Goal: Download file/media

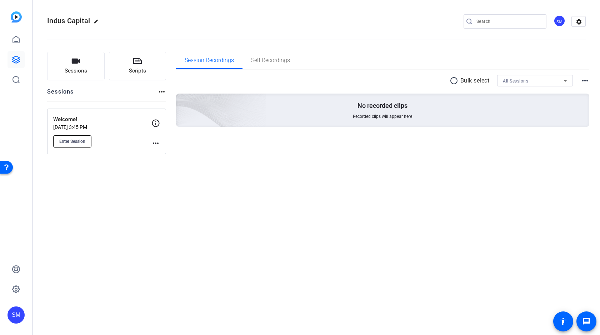
click at [78, 141] on span "Enter Session" at bounding box center [72, 142] width 26 height 6
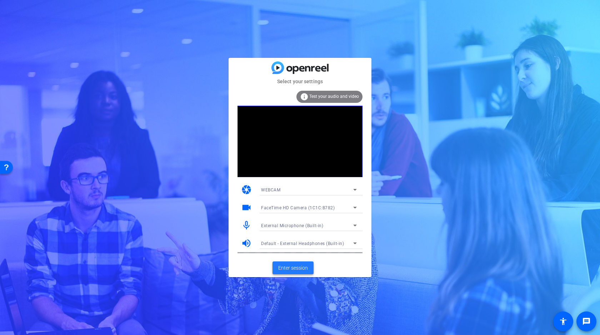
click at [290, 267] on span "Enter session" at bounding box center [293, 268] width 30 height 8
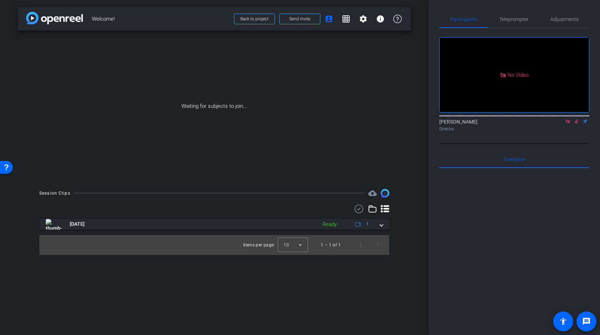
click at [567, 123] on icon at bounding box center [568, 121] width 4 height 4
click at [569, 124] on icon at bounding box center [568, 121] width 6 height 5
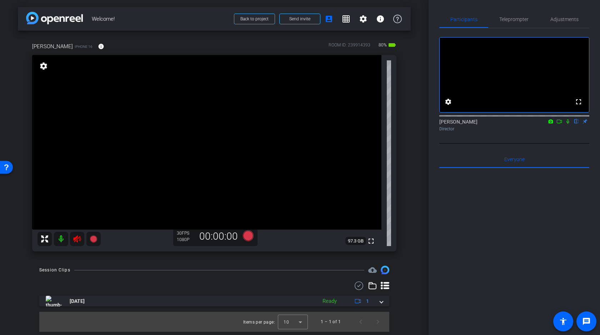
click at [75, 239] on icon at bounding box center [77, 238] width 8 height 7
click at [558, 20] on span "Adjustments" at bounding box center [565, 19] width 28 height 5
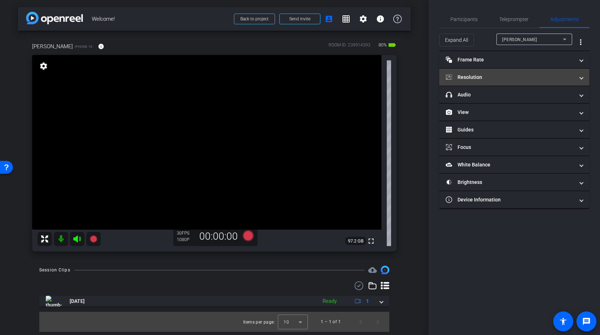
click at [508, 71] on mat-expansion-panel-header "Resolution" at bounding box center [514, 77] width 150 height 17
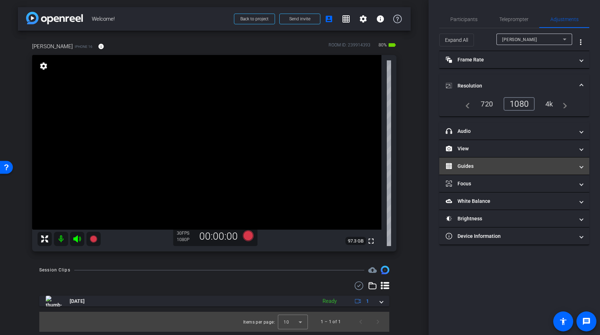
click at [476, 164] on mat-panel-title "Guides" at bounding box center [510, 167] width 129 height 8
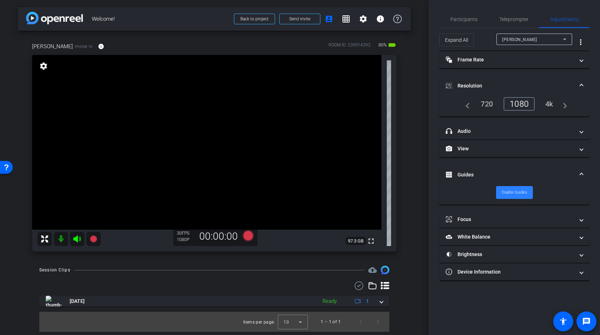
click at [513, 191] on span "Enable Guides" at bounding box center [514, 192] width 25 height 11
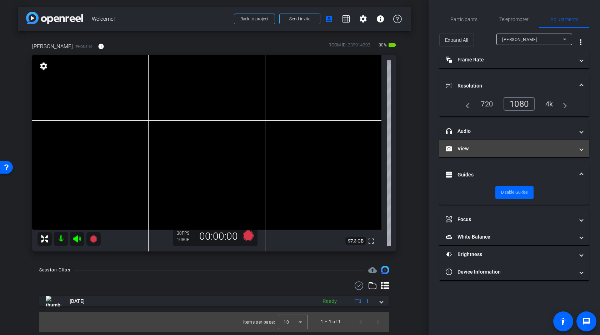
click at [489, 150] on mat-panel-title "View" at bounding box center [510, 149] width 129 height 8
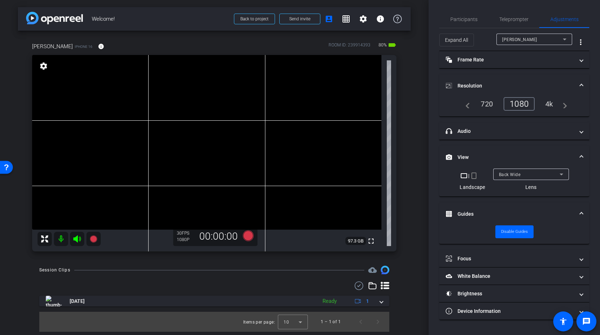
click at [548, 104] on div "4k" at bounding box center [549, 104] width 19 height 12
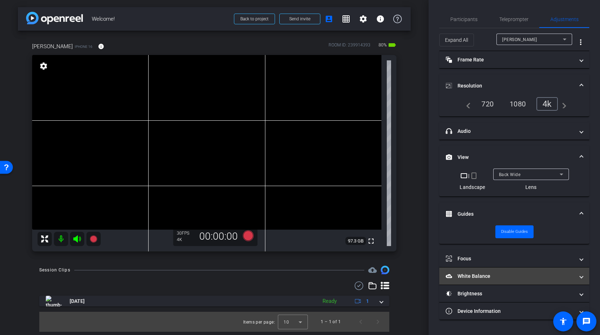
click at [497, 277] on mat-panel-title "White Balance White Balance" at bounding box center [510, 277] width 129 height 8
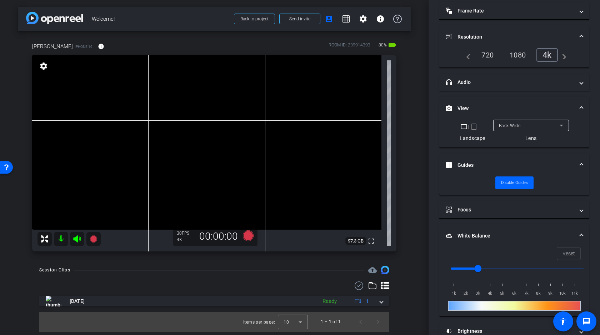
scroll to position [49, 0]
drag, startPoint x: 478, startPoint y: 270, endPoint x: 472, endPoint y: 269, distance: 5.7
type input "2500"
click at [472, 269] on input "range" at bounding box center [517, 268] width 148 height 16
click at [176, 100] on video at bounding box center [206, 142] width 349 height 175
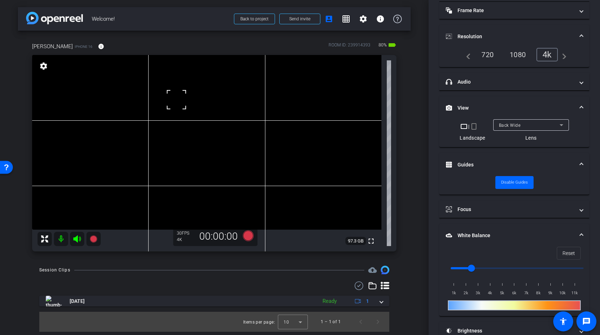
click at [186, 104] on video at bounding box center [206, 142] width 349 height 175
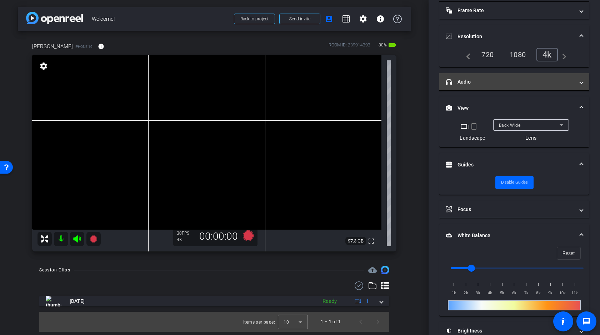
click at [526, 82] on mat-panel-title "headphone icon Audio" at bounding box center [510, 82] width 129 height 8
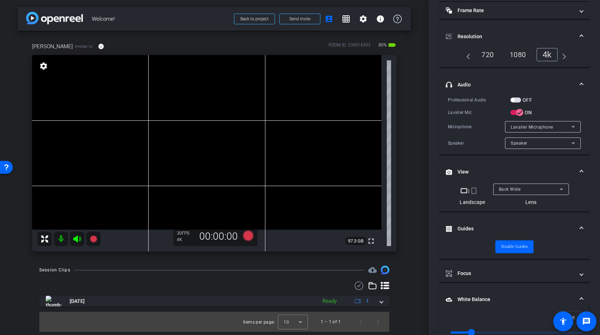
click at [517, 98] on span "button" at bounding box center [516, 100] width 11 height 5
click at [517, 97] on div "OFF" at bounding box center [522, 99] width 22 height 7
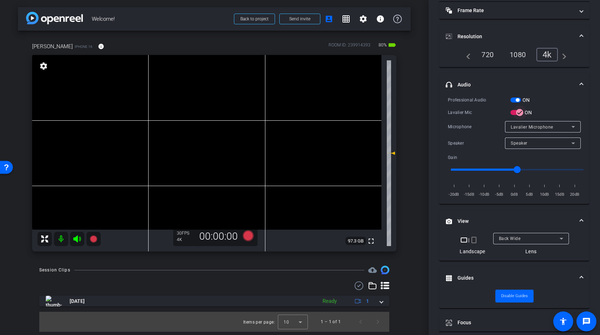
click at [518, 111] on icon "button" at bounding box center [520, 112] width 6 height 6
click at [516, 100] on span "button" at bounding box center [516, 100] width 11 height 5
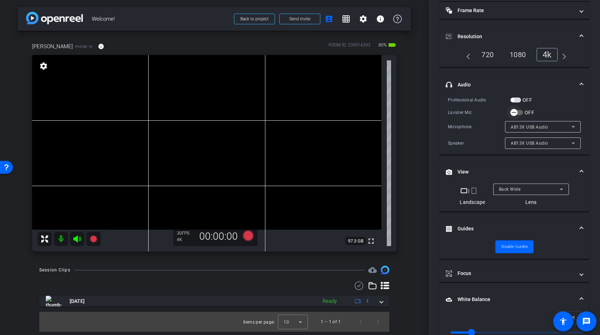
click at [516, 115] on icon "button" at bounding box center [514, 112] width 6 height 6
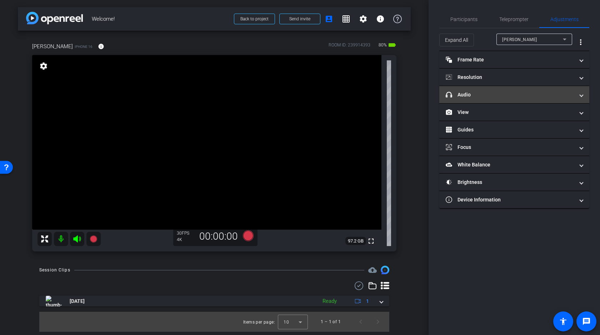
click at [488, 97] on mat-panel-title "headphone icon Audio" at bounding box center [510, 95] width 129 height 8
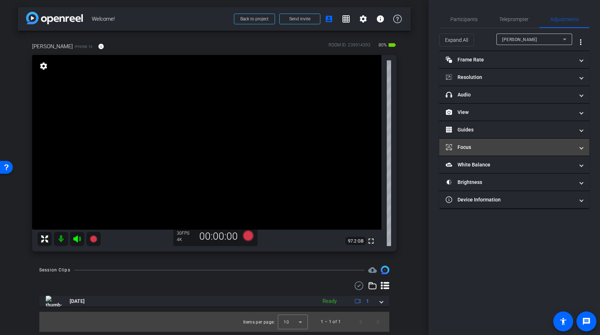
click at [512, 144] on mat-panel-title "Focus" at bounding box center [510, 148] width 129 height 8
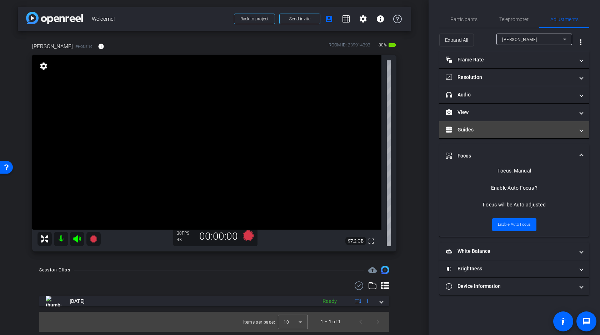
click at [511, 130] on mat-panel-title "Guides" at bounding box center [510, 130] width 129 height 8
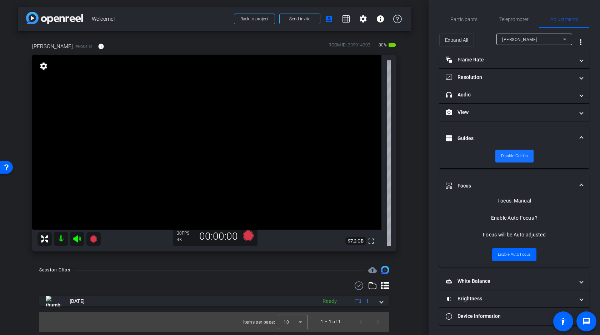
click at [516, 158] on span "Disable Guides" at bounding box center [514, 156] width 27 height 11
click at [516, 158] on span "Enable Guides" at bounding box center [514, 156] width 25 height 11
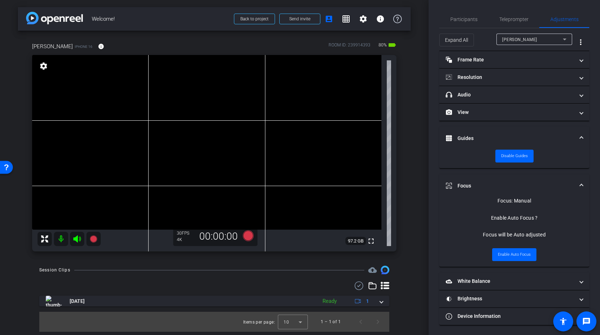
click at [168, 92] on video at bounding box center [206, 142] width 349 height 175
click at [156, 111] on video at bounding box center [206, 142] width 349 height 175
click at [480, 93] on mat-panel-title "headphone icon Audio" at bounding box center [510, 95] width 129 height 8
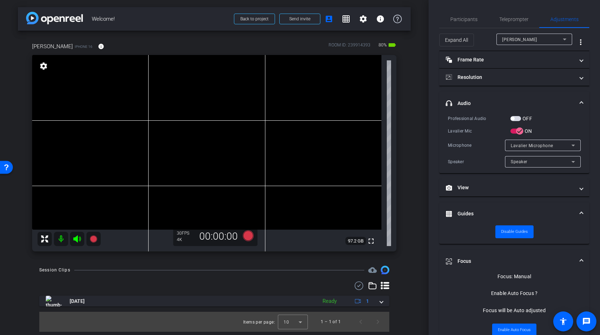
click at [160, 110] on video at bounding box center [206, 142] width 349 height 175
click at [518, 118] on span "button" at bounding box center [516, 118] width 11 height 5
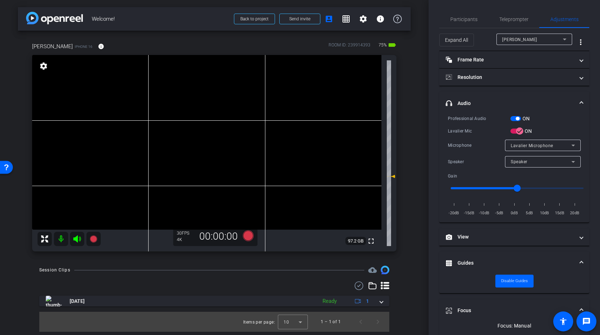
drag, startPoint x: 392, startPoint y: 153, endPoint x: 392, endPoint y: 176, distance: 23.2
click at [392, 176] on icon at bounding box center [392, 176] width 5 height 3
type input "-5"
click at [247, 236] on icon at bounding box center [248, 235] width 11 height 11
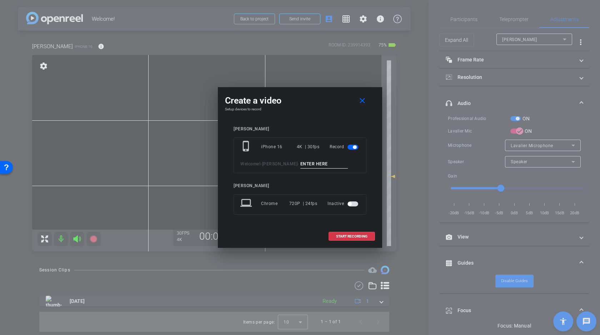
click at [302, 164] on input at bounding box center [324, 164] width 48 height 9
type input "Test"
click at [351, 236] on button "START RECORDING" at bounding box center [352, 236] width 46 height 9
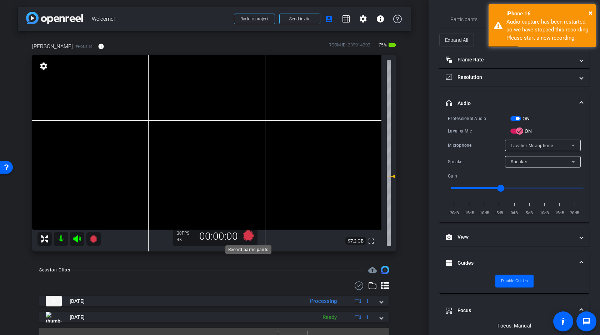
click at [246, 235] on icon at bounding box center [248, 235] width 11 height 11
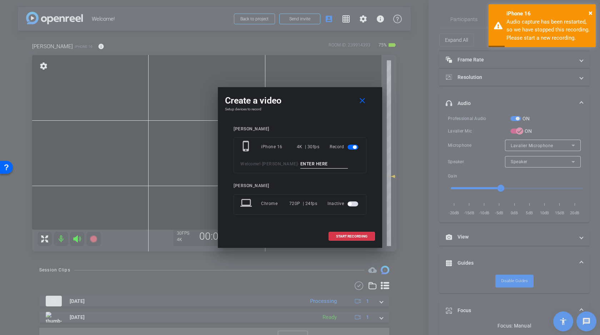
click at [302, 160] on input at bounding box center [324, 164] width 48 height 9
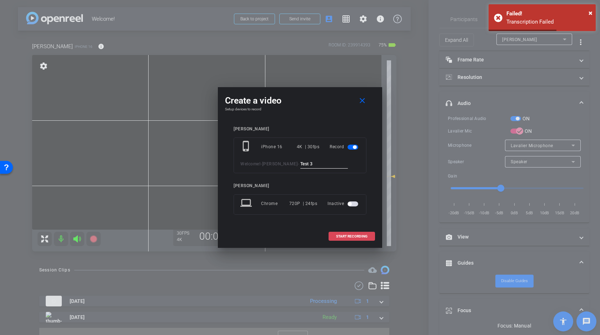
type input "Test 3"
click at [348, 237] on span "START RECORDING" at bounding box center [351, 237] width 31 height 4
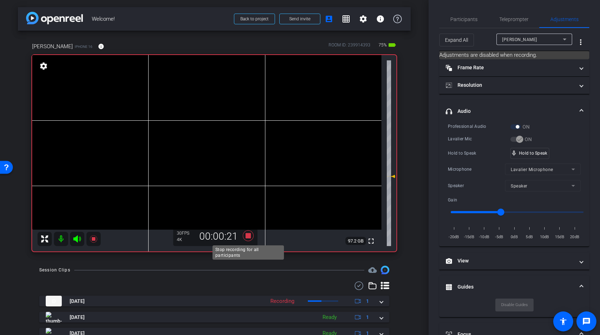
click at [249, 237] on icon at bounding box center [248, 235] width 11 height 11
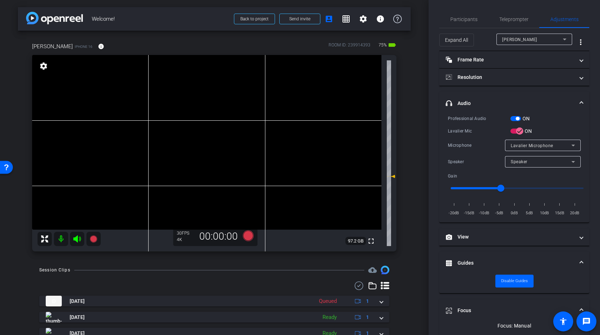
click at [519, 119] on span "button" at bounding box center [518, 119] width 4 height 4
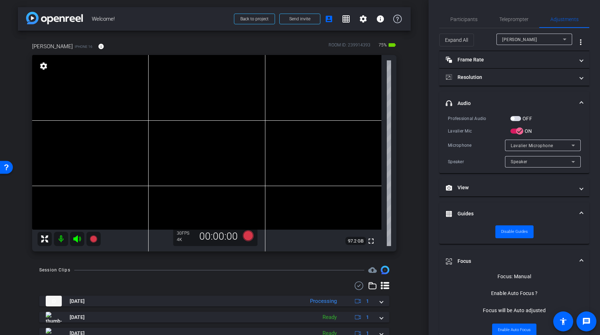
click at [156, 116] on video at bounding box center [206, 142] width 349 height 175
click at [147, 119] on video at bounding box center [206, 142] width 349 height 175
click at [150, 116] on div at bounding box center [147, 119] width 18 height 18
click at [153, 115] on div at bounding box center [147, 119] width 18 height 18
click at [155, 116] on div at bounding box center [147, 119] width 18 height 18
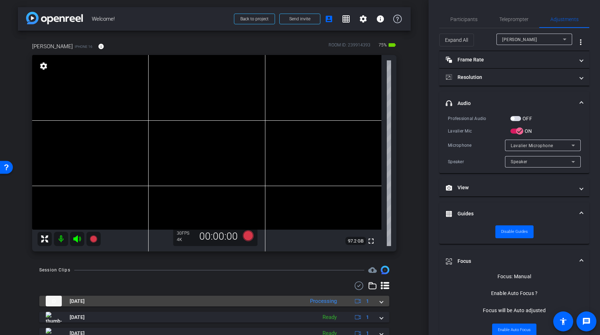
click at [384, 300] on mat-expansion-panel-header "Oct 7, 2025 Processing 1" at bounding box center [214, 301] width 350 height 11
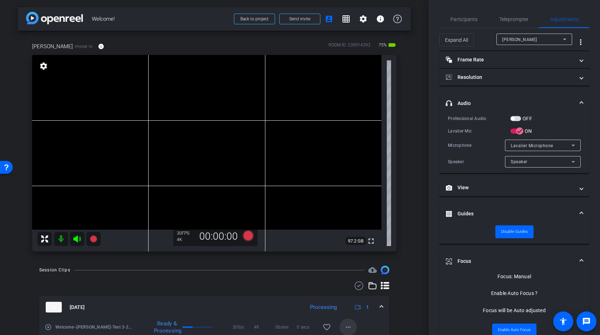
click at [349, 324] on mat-icon "more_horiz" at bounding box center [348, 327] width 9 height 9
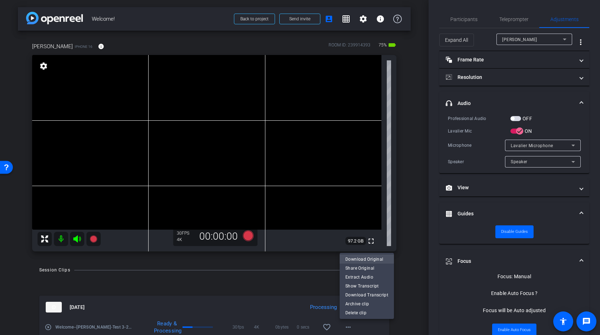
click at [367, 261] on span "Download Original" at bounding box center [366, 259] width 43 height 9
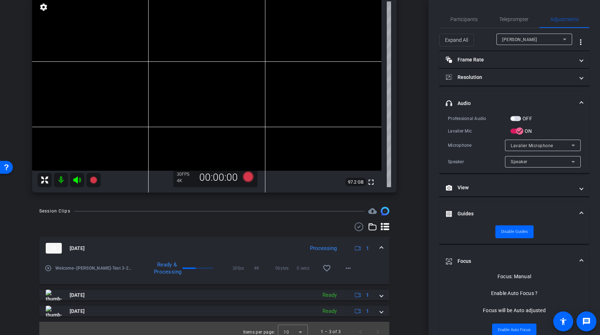
scroll to position [66, 0]
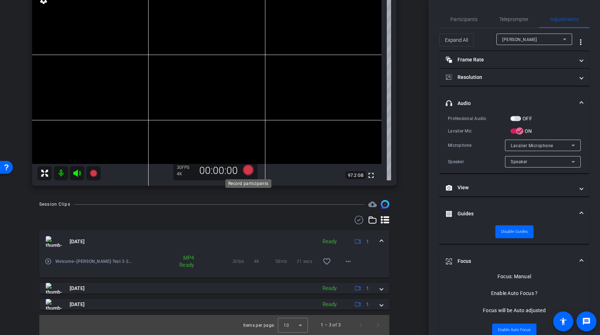
click at [249, 169] on icon at bounding box center [248, 170] width 11 height 11
click at [155, 42] on video at bounding box center [206, 76] width 349 height 175
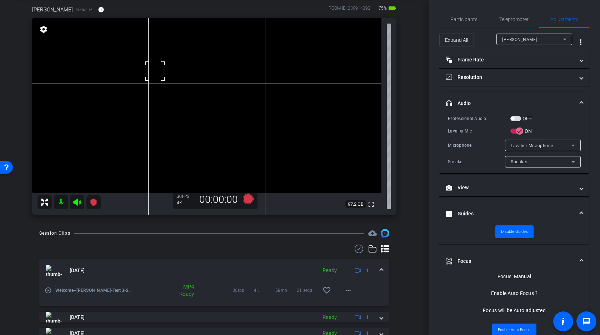
scroll to position [42, 0]
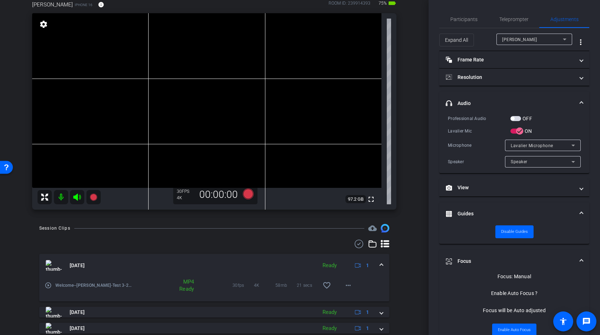
click at [154, 64] on video at bounding box center [206, 100] width 349 height 175
click at [249, 193] on icon at bounding box center [248, 194] width 11 height 11
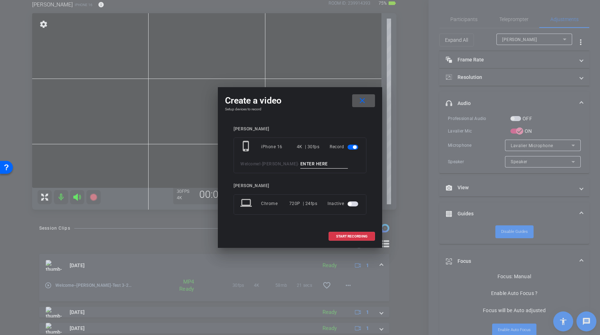
click at [364, 99] on mat-icon "close" at bounding box center [362, 100] width 9 height 9
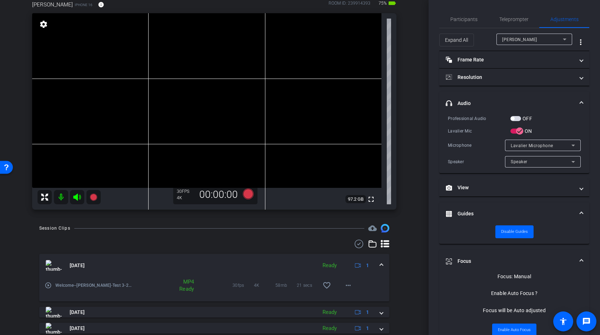
click at [522, 119] on label "OFF" at bounding box center [526, 118] width 11 height 7
click at [521, 119] on button "OFF" at bounding box center [516, 118] width 11 height 5
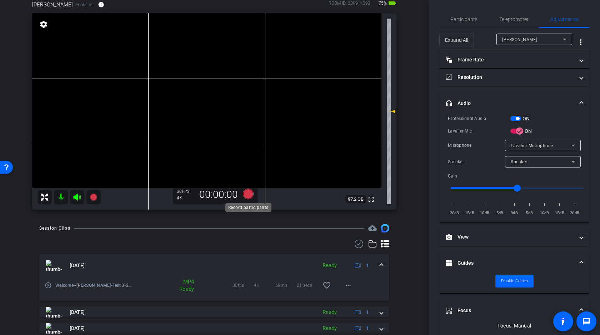
click at [249, 191] on icon at bounding box center [248, 194] width 11 height 11
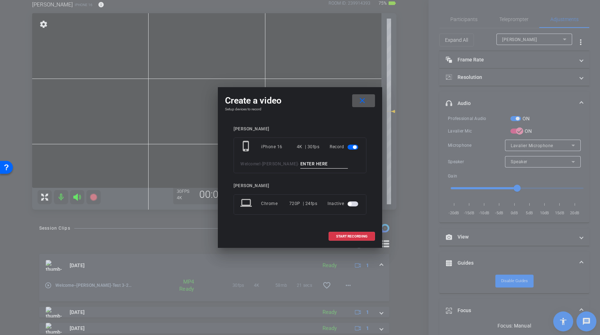
click at [309, 165] on input at bounding box center [324, 164] width 48 height 9
type input "A"
click at [355, 238] on span "START RECORDING" at bounding box center [351, 237] width 31 height 4
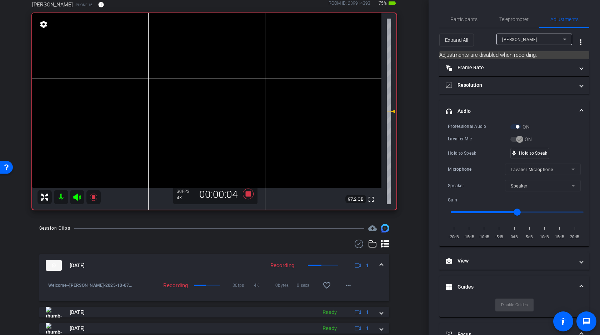
click at [160, 62] on video at bounding box center [206, 100] width 349 height 175
click at [518, 210] on input "range" at bounding box center [517, 212] width 148 height 16
click at [160, 65] on video at bounding box center [206, 100] width 349 height 175
click at [248, 194] on icon at bounding box center [248, 194] width 11 height 11
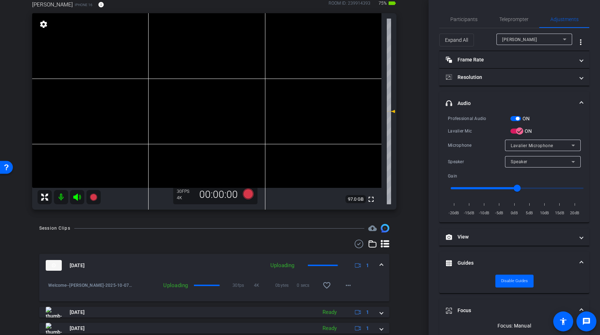
click at [516, 119] on span "button" at bounding box center [516, 118] width 11 height 5
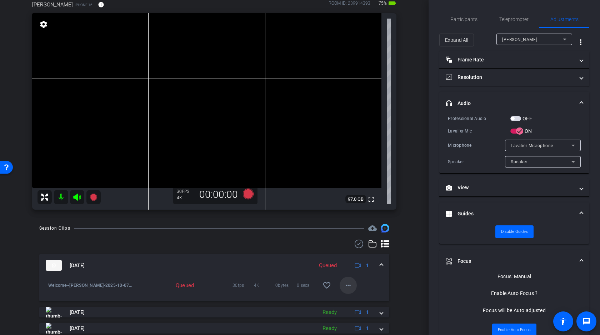
click at [349, 282] on mat-icon "more_horiz" at bounding box center [348, 285] width 9 height 9
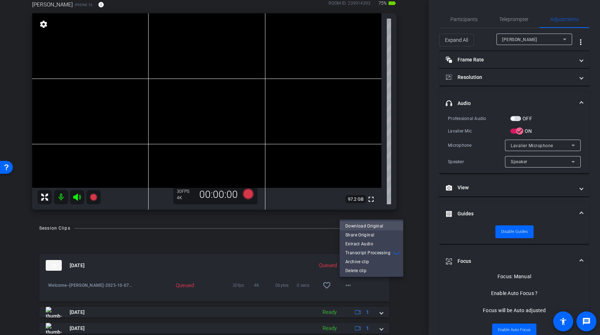
click at [366, 225] on span "Download Original" at bounding box center [371, 226] width 52 height 9
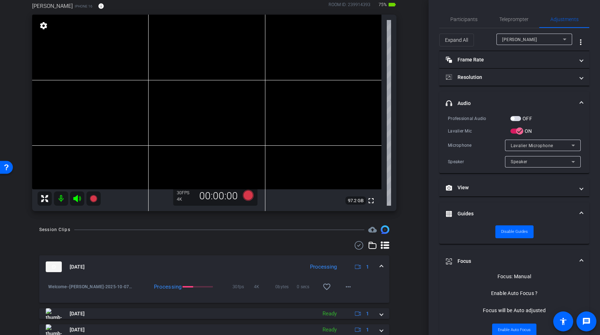
scroll to position [37, 0]
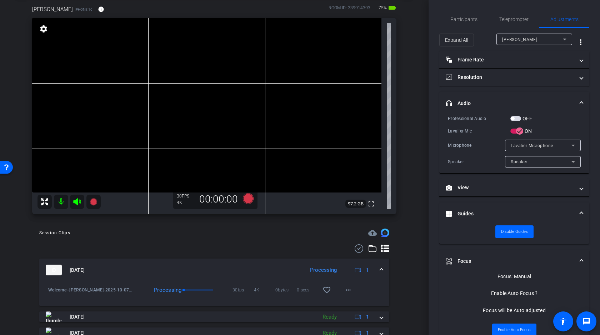
click at [159, 69] on video at bounding box center [206, 105] width 349 height 175
click at [151, 70] on video at bounding box center [206, 105] width 349 height 175
click at [158, 71] on video at bounding box center [206, 105] width 349 height 175
click at [247, 200] on icon at bounding box center [248, 198] width 11 height 11
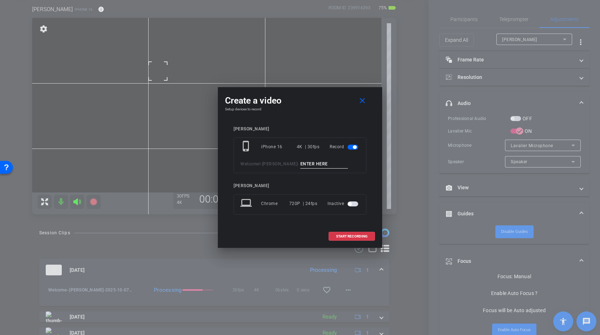
click at [311, 165] on input at bounding box center [324, 164] width 48 height 9
type input "B"
click at [350, 235] on span "START RECORDING" at bounding box center [351, 237] width 31 height 4
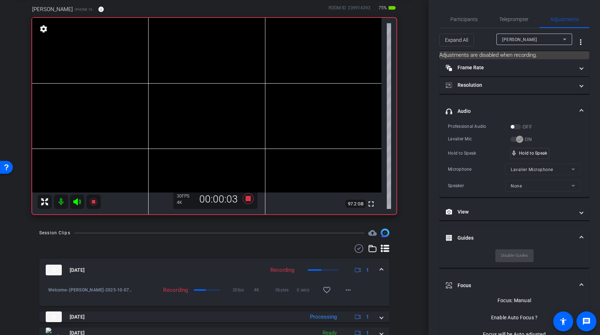
click at [75, 201] on icon at bounding box center [77, 201] width 8 height 7
click at [163, 70] on video at bounding box center [206, 105] width 349 height 175
click at [156, 69] on video at bounding box center [206, 105] width 349 height 175
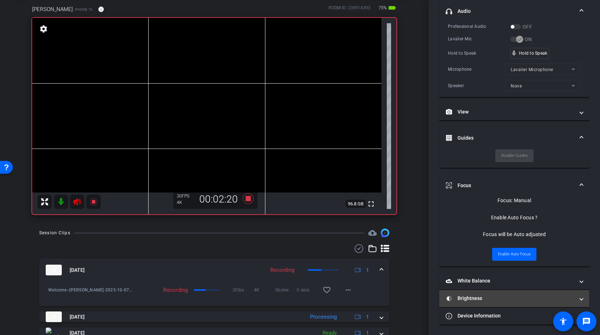
click at [471, 298] on mat-panel-title "Brightness" at bounding box center [510, 299] width 129 height 8
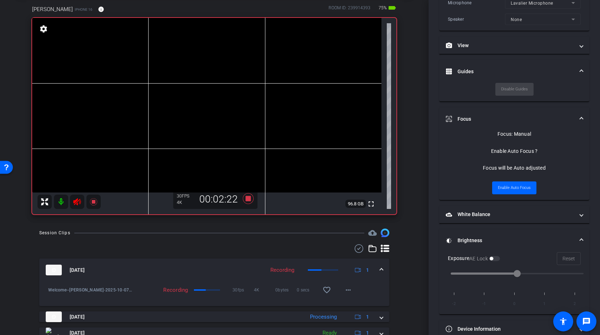
scroll to position [180, 0]
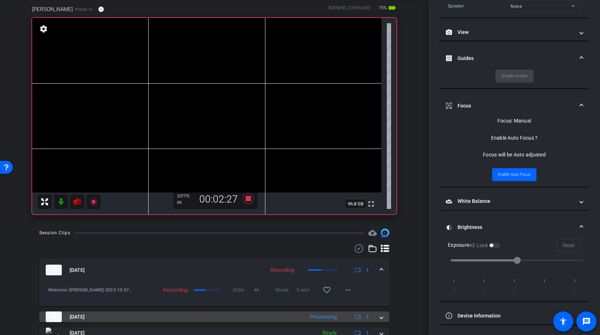
click at [379, 315] on div "Oct 7, 2025 Processing 1" at bounding box center [213, 317] width 334 height 11
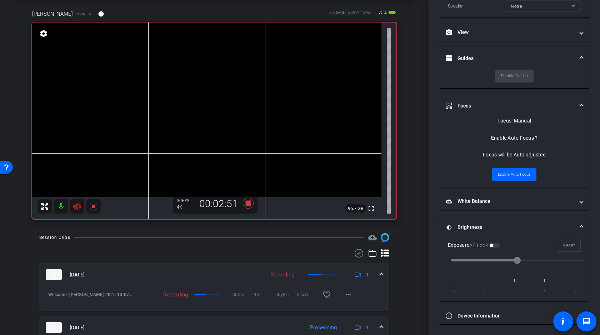
scroll to position [12, 0]
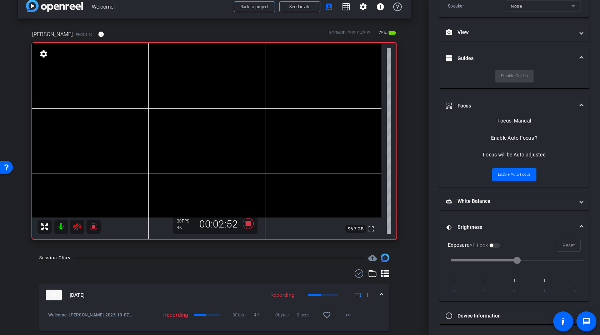
click at [161, 98] on video at bounding box center [206, 130] width 349 height 175
click at [149, 86] on video at bounding box center [206, 130] width 349 height 175
click at [150, 94] on div at bounding box center [149, 87] width 18 height 18
click at [155, 97] on video at bounding box center [206, 130] width 349 height 175
click at [154, 94] on video at bounding box center [206, 130] width 349 height 175
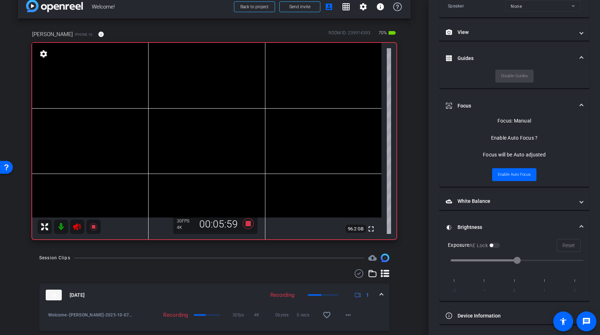
click at [158, 94] on video at bounding box center [206, 130] width 349 height 175
click at [157, 95] on video at bounding box center [206, 130] width 349 height 175
click at [160, 96] on video at bounding box center [206, 130] width 349 height 175
click at [159, 96] on video at bounding box center [206, 130] width 349 height 175
click at [156, 94] on video at bounding box center [206, 130] width 349 height 175
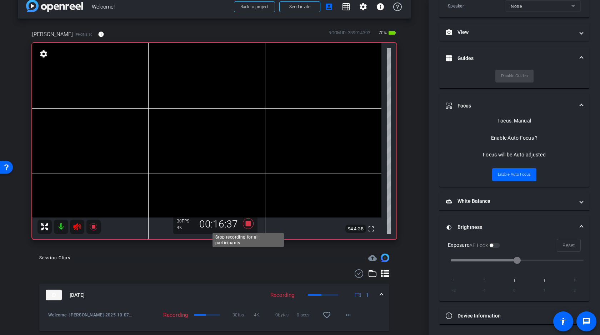
click at [248, 224] on icon at bounding box center [248, 223] width 11 height 11
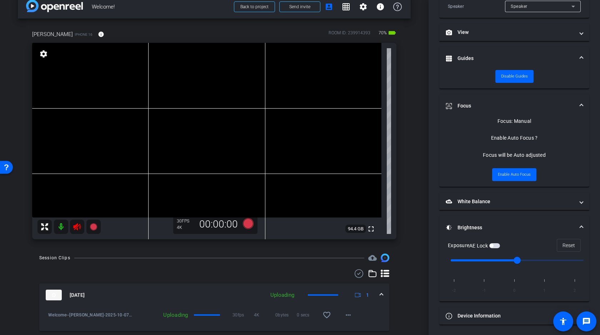
click at [76, 227] on icon at bounding box center [77, 227] width 9 height 9
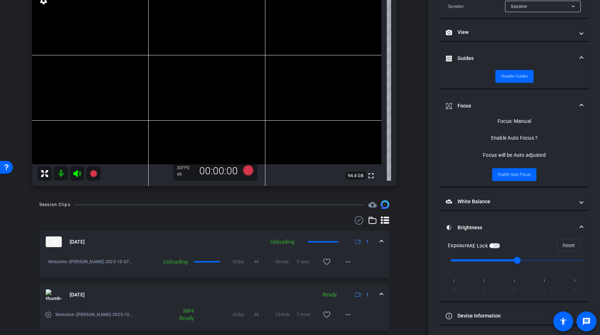
scroll to position [78, 0]
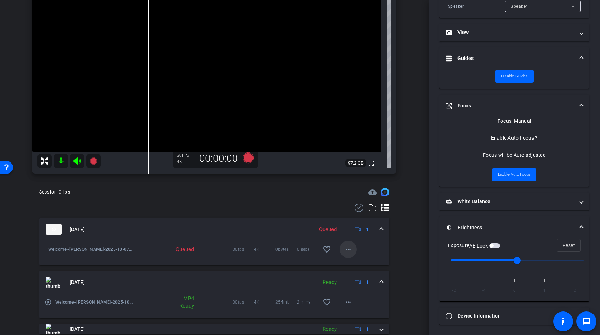
click at [347, 248] on mat-icon "more_horiz" at bounding box center [348, 249] width 9 height 9
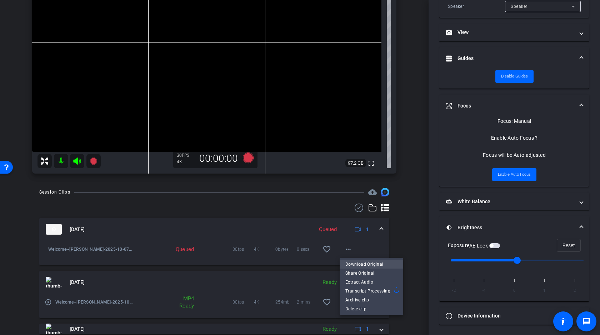
click at [365, 264] on span "Download Original" at bounding box center [371, 264] width 52 height 9
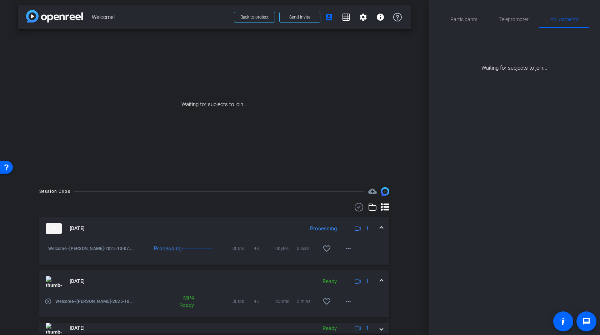
scroll to position [0, 0]
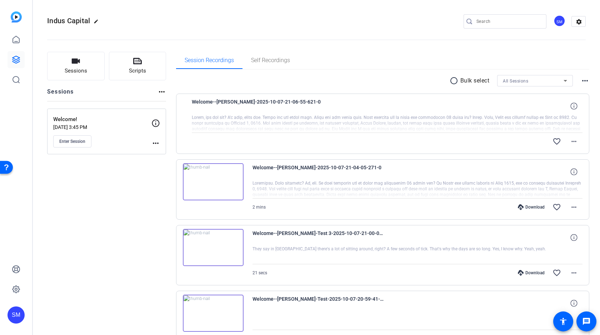
click at [454, 82] on mat-icon "radio_button_unchecked" at bounding box center [455, 80] width 11 height 9
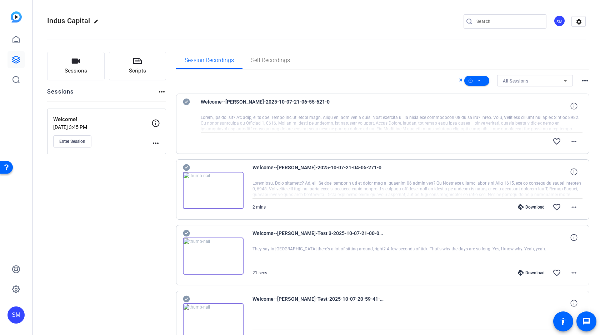
click at [186, 168] on icon at bounding box center [186, 167] width 7 height 7
click at [189, 233] on icon at bounding box center [186, 233] width 7 height 7
click at [480, 79] on icon at bounding box center [479, 80] width 4 height 9
click at [484, 111] on span "Download Original" at bounding box center [489, 110] width 38 height 9
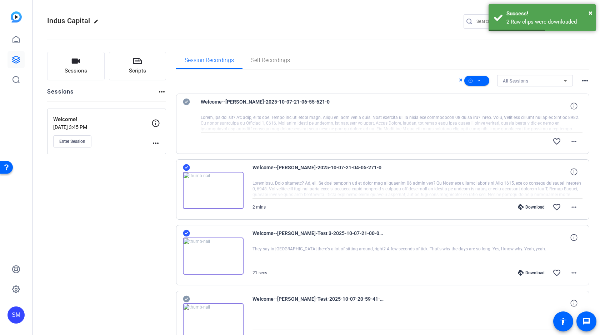
click at [460, 80] on icon at bounding box center [461, 80] width 4 height 9
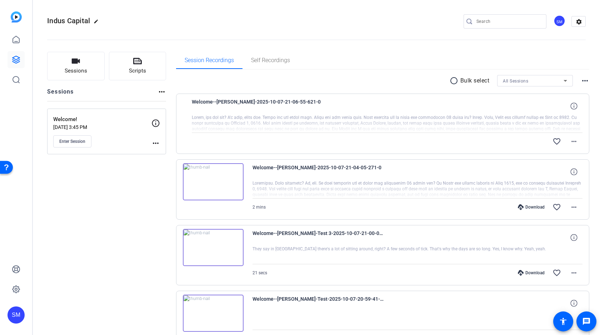
click at [323, 86] on div "radio_button_unchecked Bulk select All Sessions more_horiz" at bounding box center [383, 80] width 414 height 11
click at [577, 143] on mat-icon "more_horiz" at bounding box center [574, 141] width 9 height 9
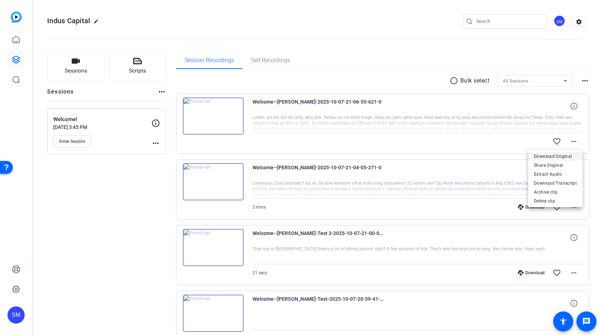
click at [557, 155] on span "Download Original" at bounding box center [555, 156] width 43 height 9
